Goal: Task Accomplishment & Management: Use online tool/utility

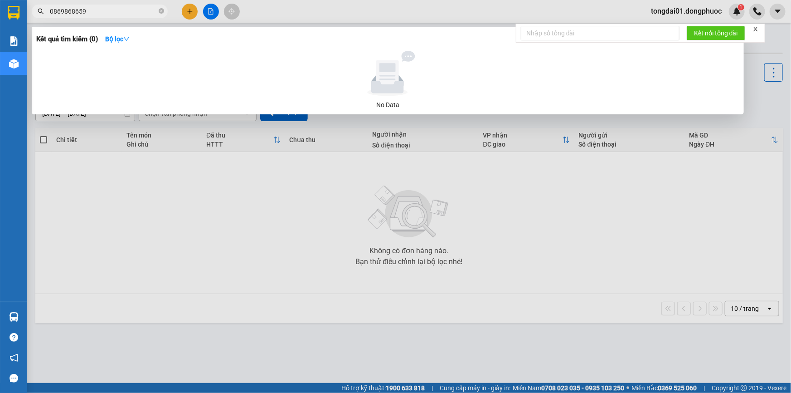
drag, startPoint x: 132, startPoint y: 12, endPoint x: 0, endPoint y: 24, distance: 132.5
click at [0, 24] on section "Kết quả tìm kiếm ( 0 ) Bộ lọc No Data 0869868659 tongdai01.dongphuoc 1 Báo cáo …" at bounding box center [395, 196] width 791 height 393
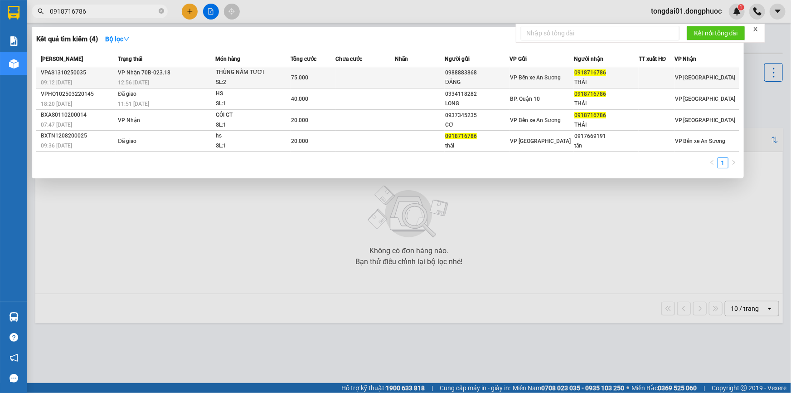
type input "0918716786"
click at [199, 76] on td "VP Nhận 70B-023.18 12:56 [DATE]" at bounding box center [165, 77] width 99 height 21
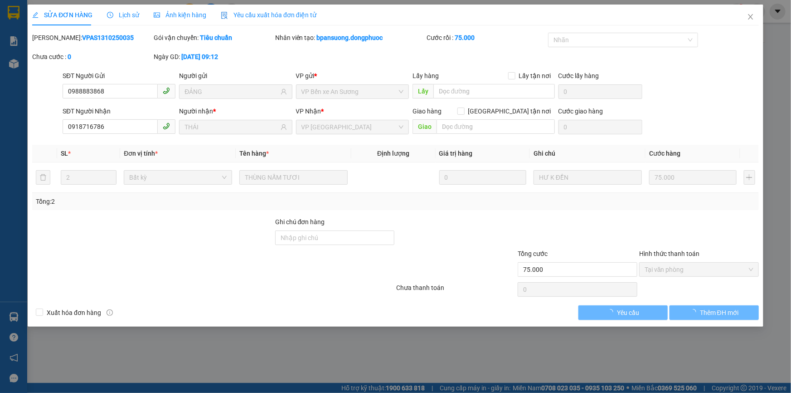
type input "0988883868"
type input "ĐẢNG"
type input "0918716786"
type input "THÁI"
type input "75.000"
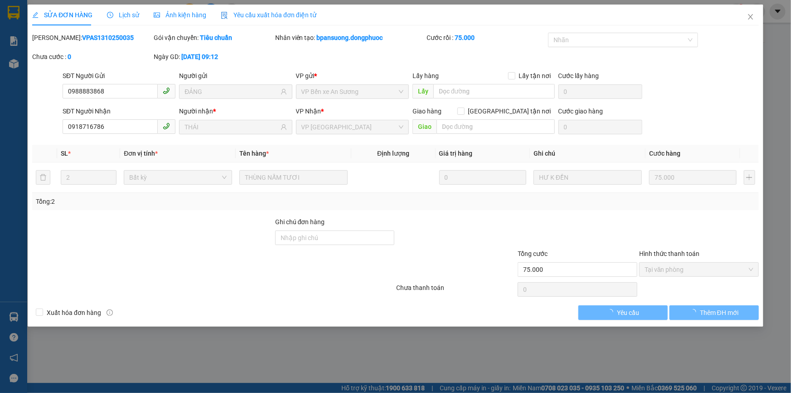
click at [130, 15] on span "Lịch sử" at bounding box center [123, 14] width 32 height 7
